Goal: Navigation & Orientation: Find specific page/section

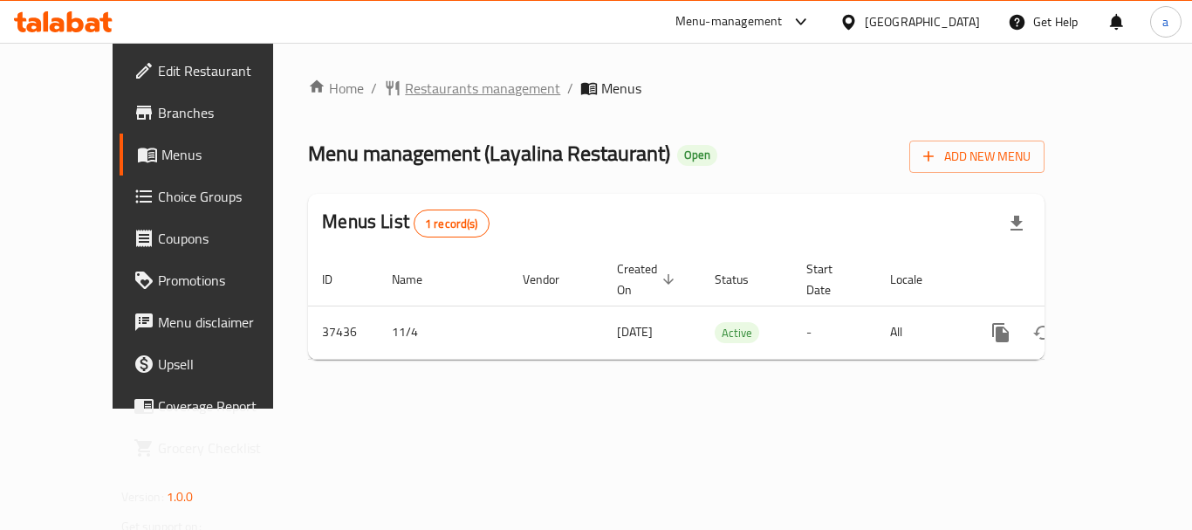
click at [450, 96] on span "Restaurants management" at bounding box center [482, 88] width 155 height 21
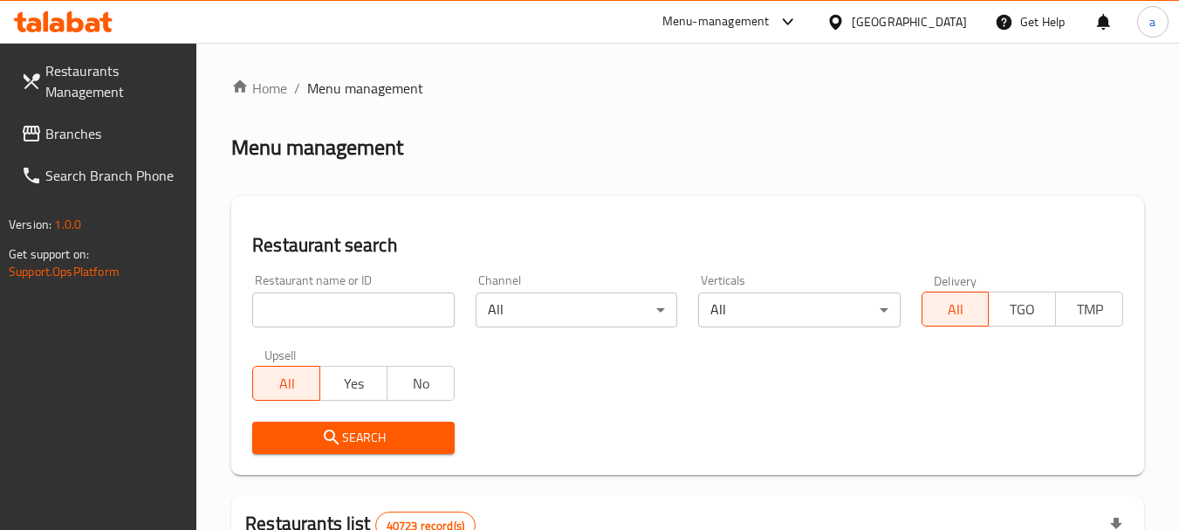
click at [102, 127] on span "Branches" at bounding box center [114, 133] width 138 height 21
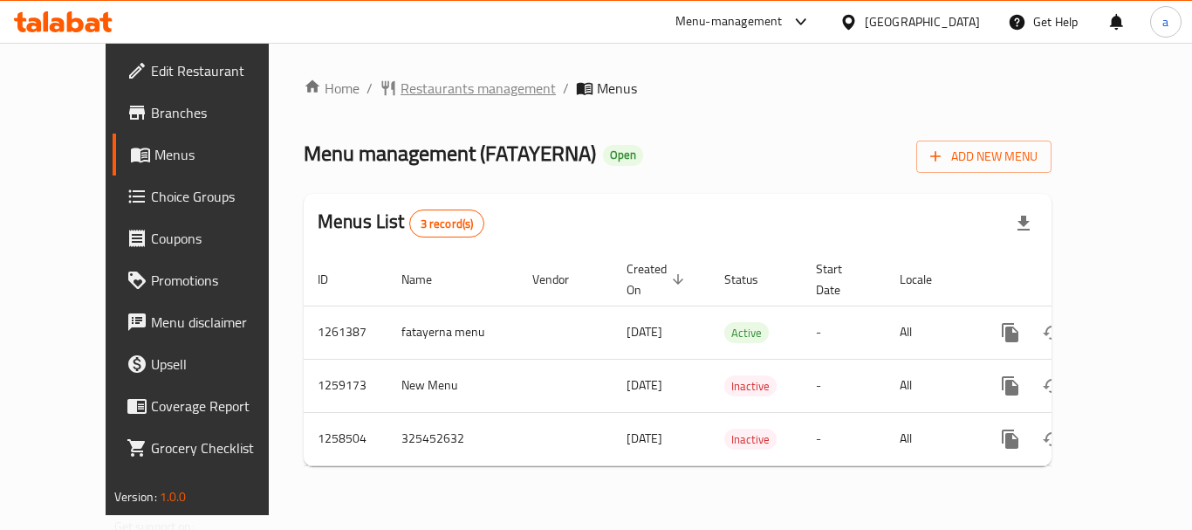
click at [420, 91] on span "Restaurants management" at bounding box center [477, 88] width 155 height 21
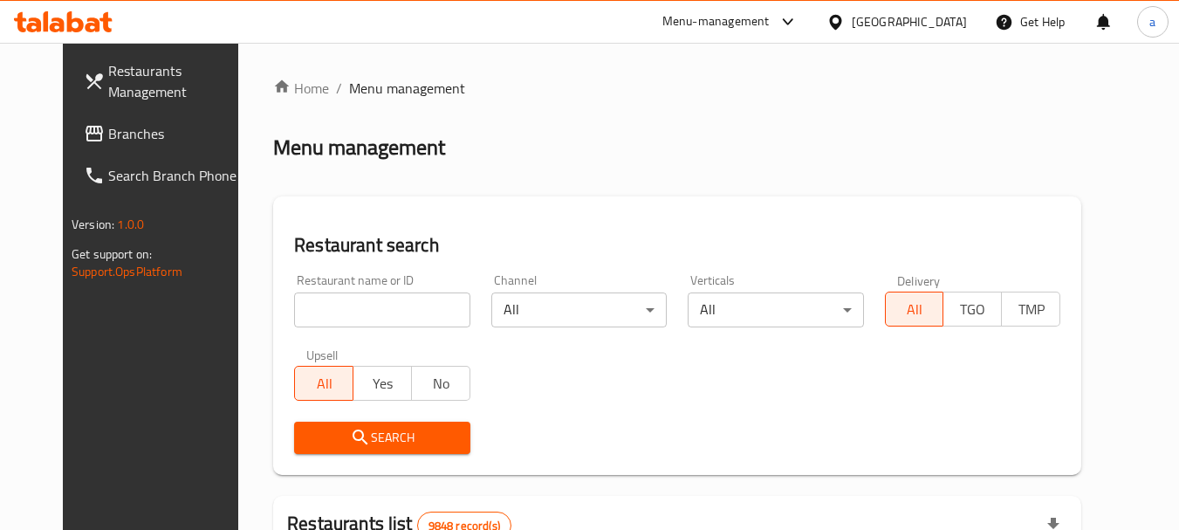
click at [108, 126] on span "Branches" at bounding box center [177, 133] width 138 height 21
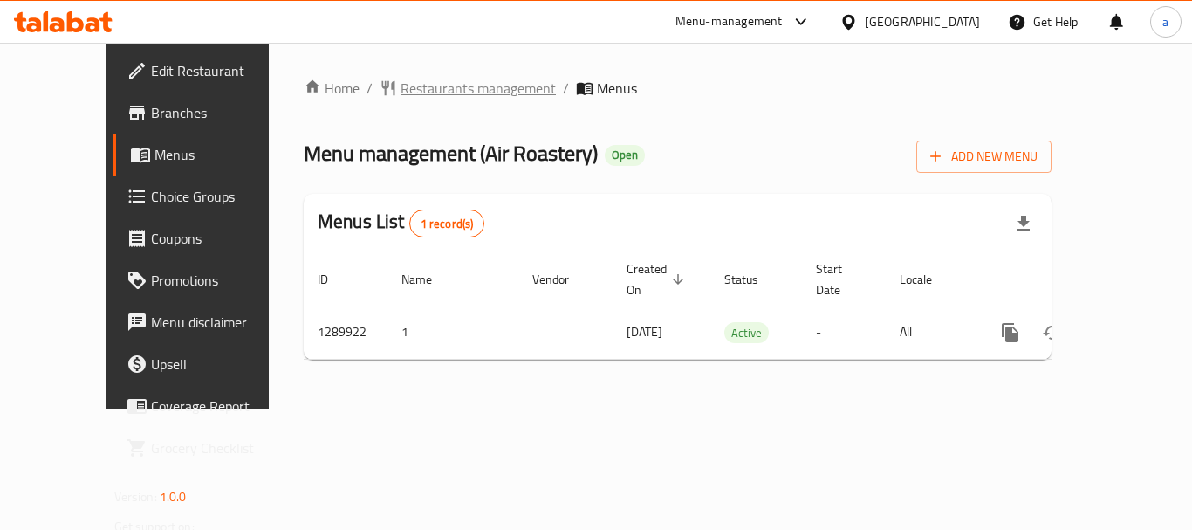
click at [414, 79] on span "Restaurants management" at bounding box center [477, 88] width 155 height 21
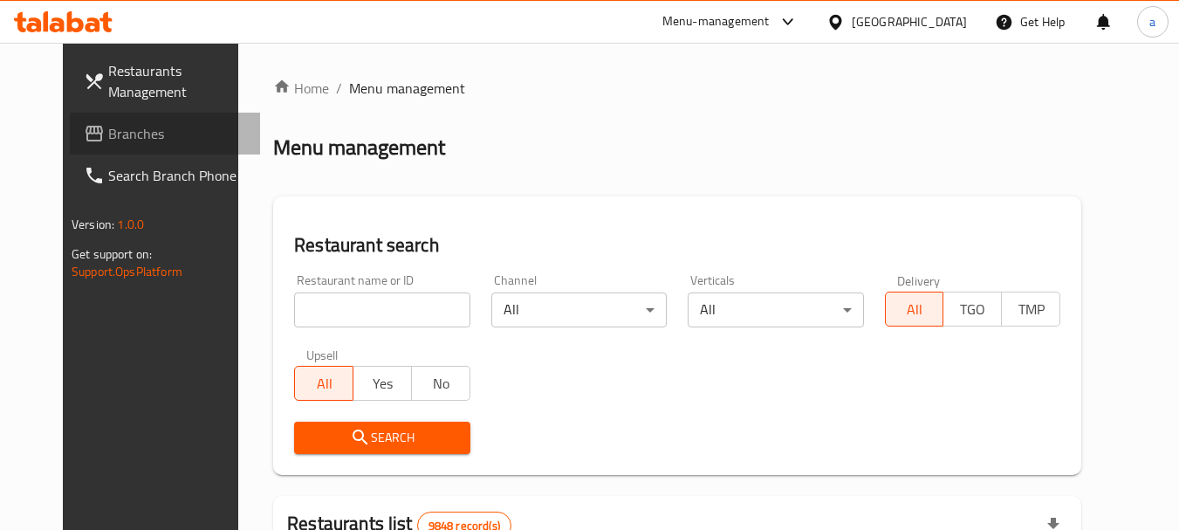
drag, startPoint x: 116, startPoint y: 145, endPoint x: 105, endPoint y: 151, distance: 12.9
click at [116, 145] on link "Branches" at bounding box center [165, 134] width 190 height 42
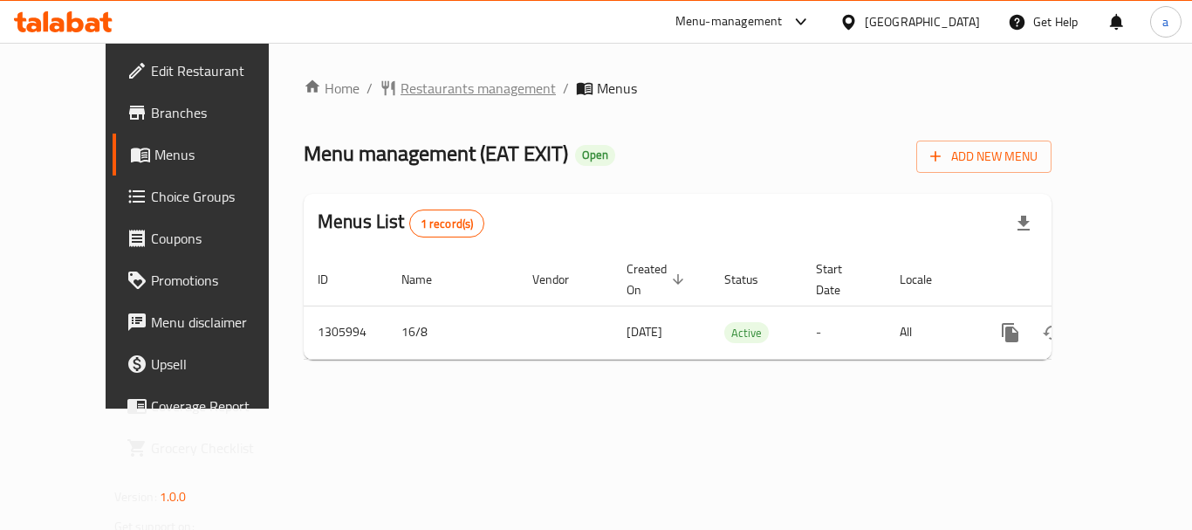
click at [400, 89] on span "Restaurants management" at bounding box center [477, 88] width 155 height 21
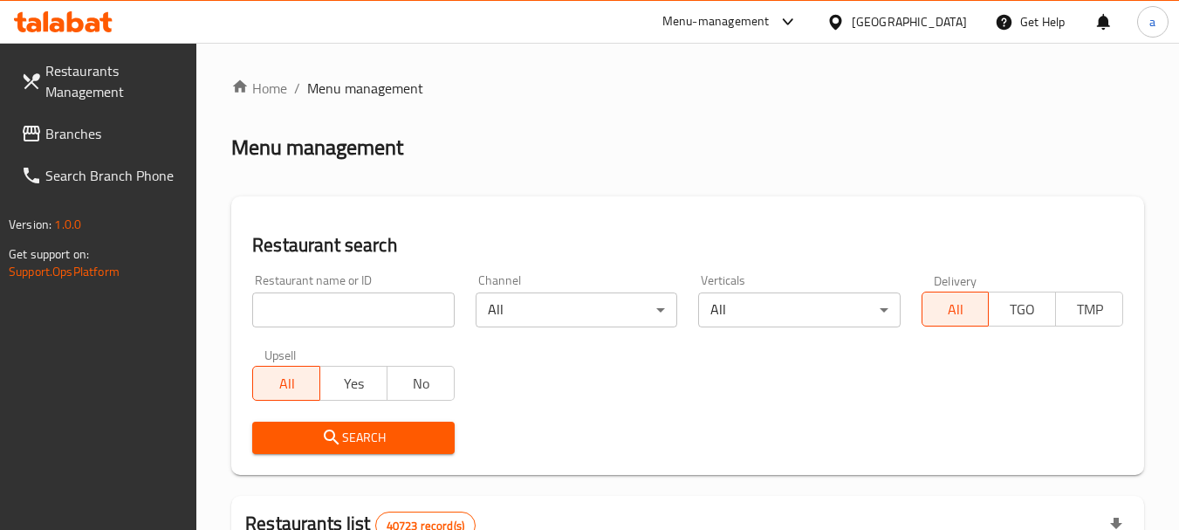
click at [51, 126] on span "Branches" at bounding box center [114, 133] width 138 height 21
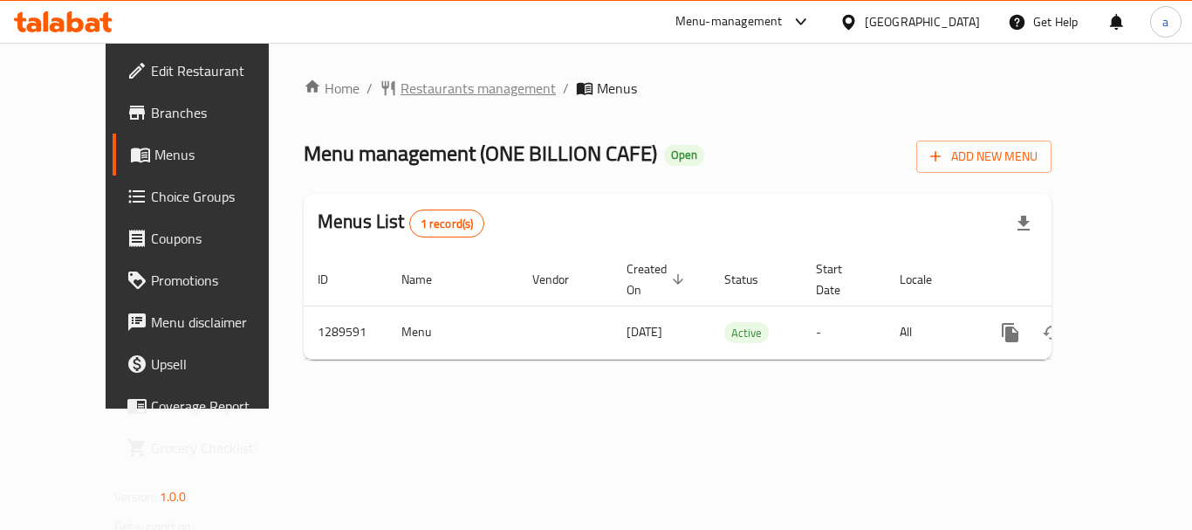
click at [400, 88] on span "Restaurants management" at bounding box center [477, 88] width 155 height 21
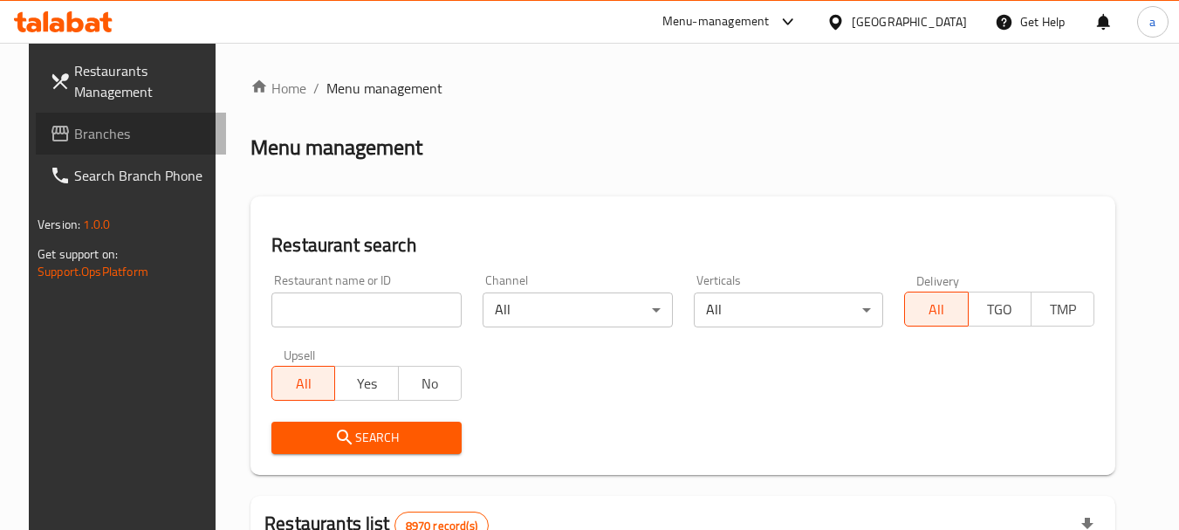
click at [76, 126] on span "Branches" at bounding box center [143, 133] width 138 height 21
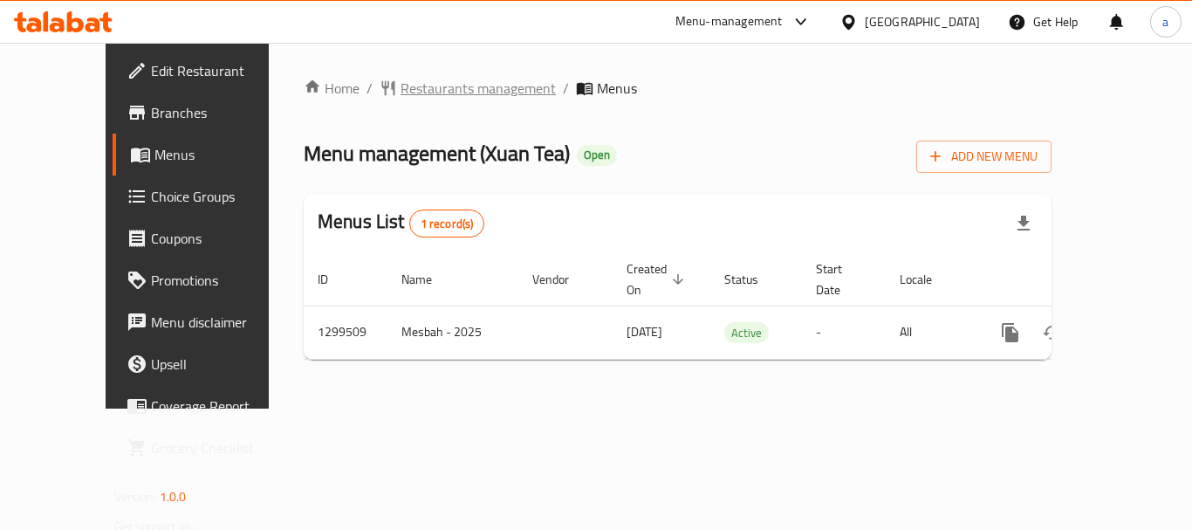
click at [400, 85] on span "Restaurants management" at bounding box center [477, 88] width 155 height 21
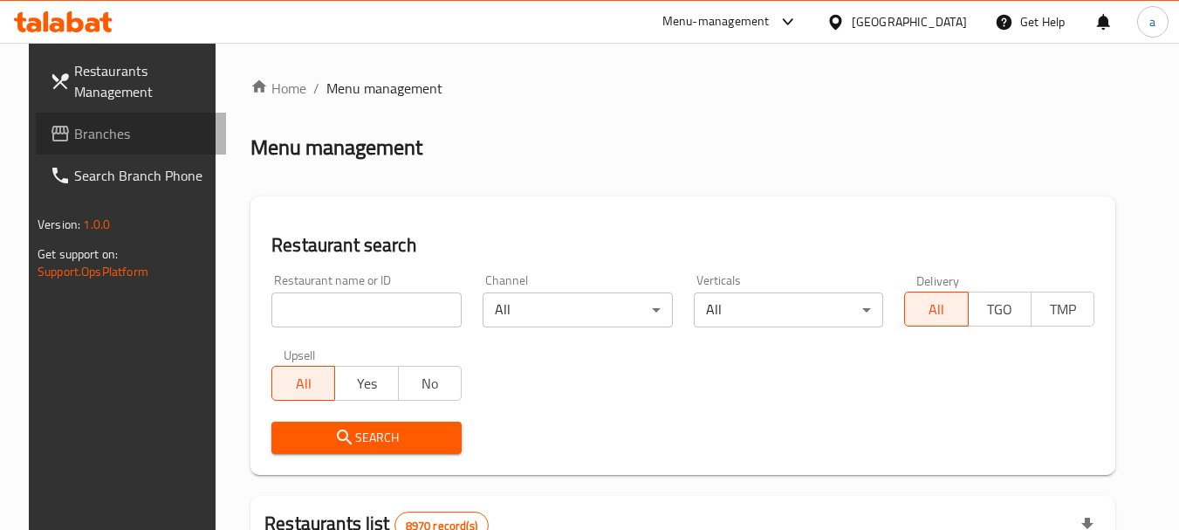
click at [99, 123] on span "Branches" at bounding box center [143, 133] width 138 height 21
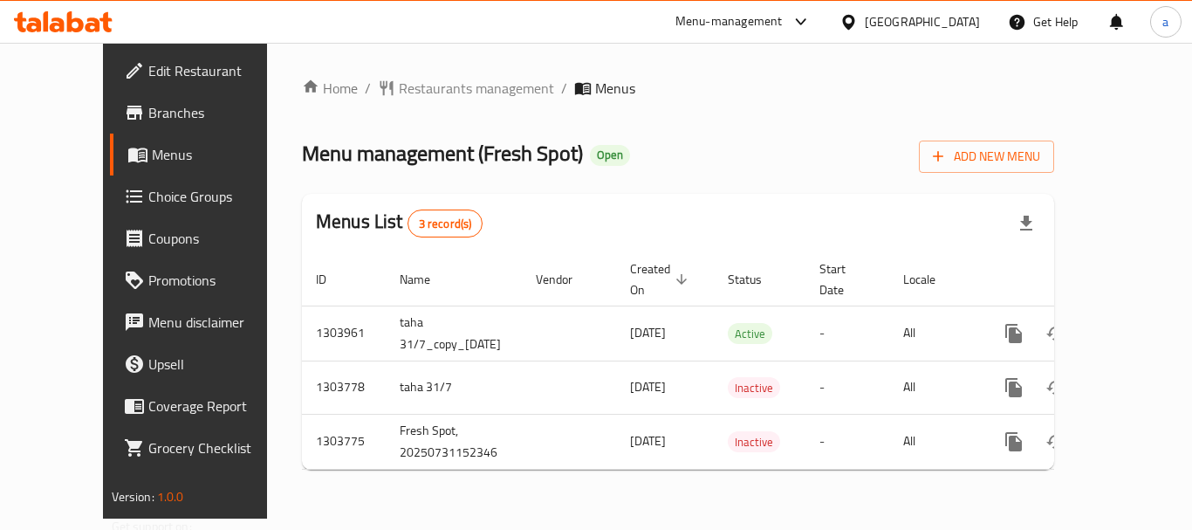
click at [420, 109] on div "Home / Restaurants management / Menus Menu management ( Fresh Spot ) Open Add N…" at bounding box center [678, 281] width 752 height 406
click at [423, 87] on span "Restaurants management" at bounding box center [476, 88] width 155 height 21
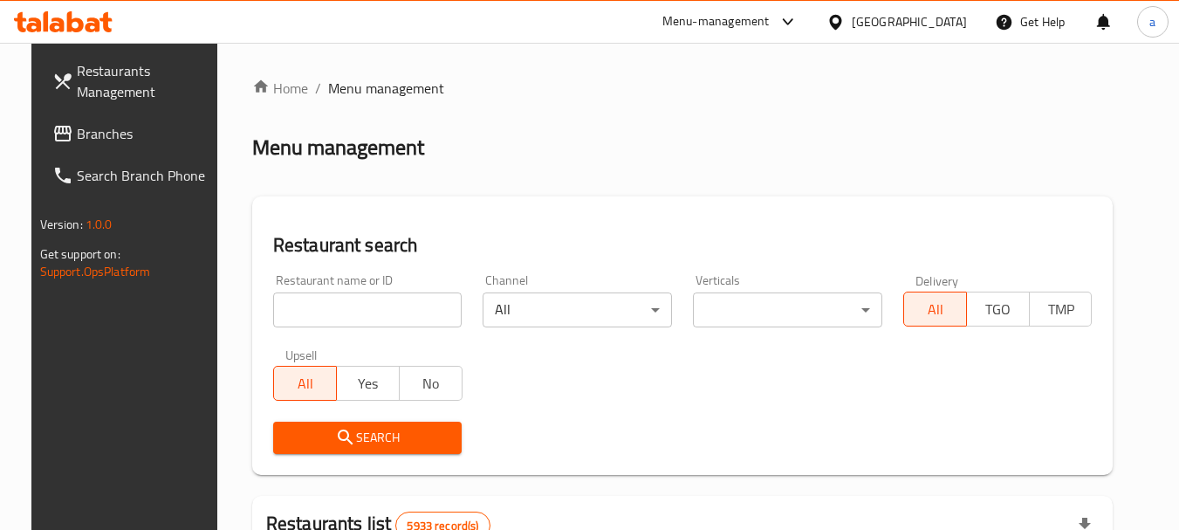
click at [93, 132] on span "Branches" at bounding box center [146, 133] width 138 height 21
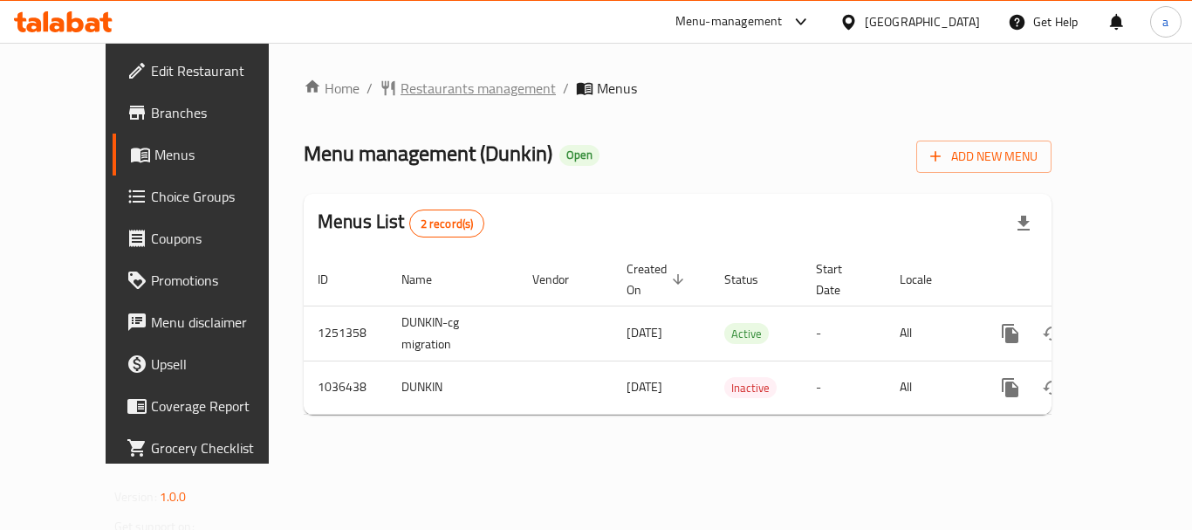
click at [400, 84] on span "Restaurants management" at bounding box center [477, 88] width 155 height 21
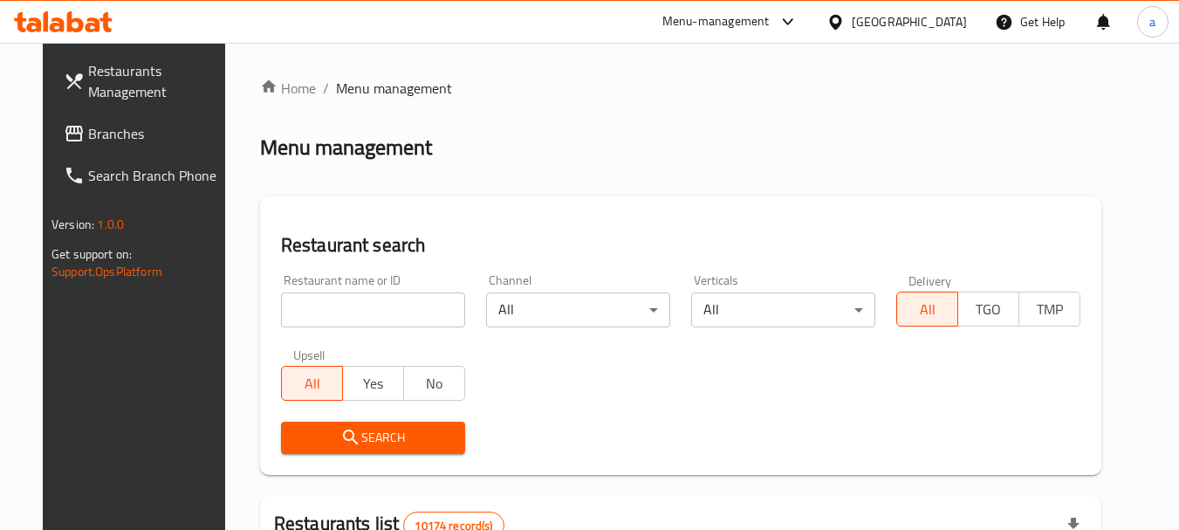
click at [120, 137] on span "Branches" at bounding box center [157, 133] width 138 height 21
